Goal: Book appointment/travel/reservation

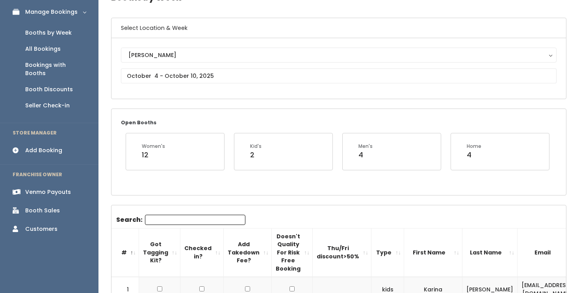
scroll to position [43, 0]
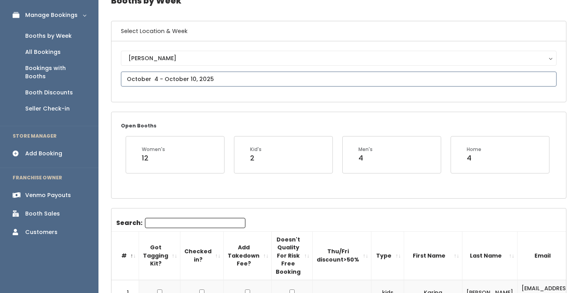
click at [256, 78] on input "text" at bounding box center [338, 79] width 435 height 15
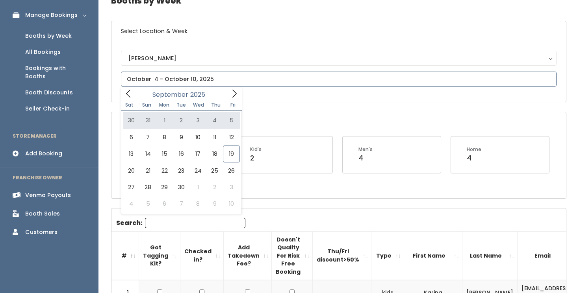
click at [230, 97] on icon at bounding box center [234, 93] width 9 height 9
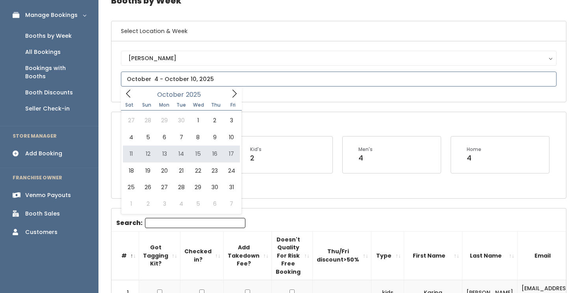
type input "October 11 to October 17"
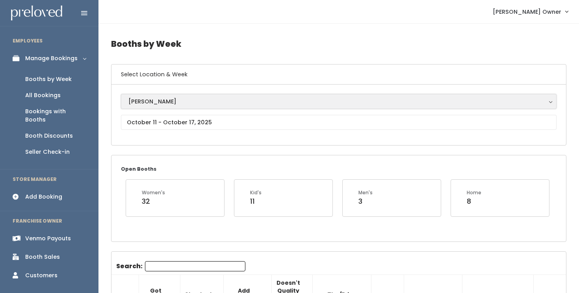
click at [220, 104] on div "[PERSON_NAME]" at bounding box center [338, 101] width 420 height 9
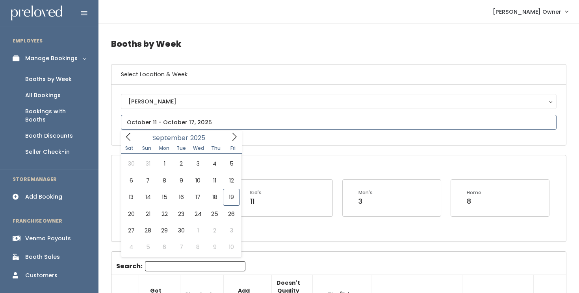
click at [220, 124] on input "text" at bounding box center [338, 122] width 435 height 15
type input "October 4 to October 10"
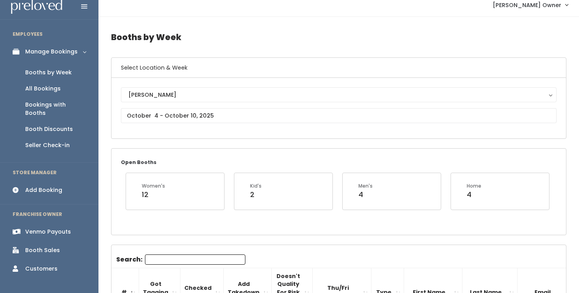
scroll to position [7, 0]
